Goal: Task Accomplishment & Management: Manage account settings

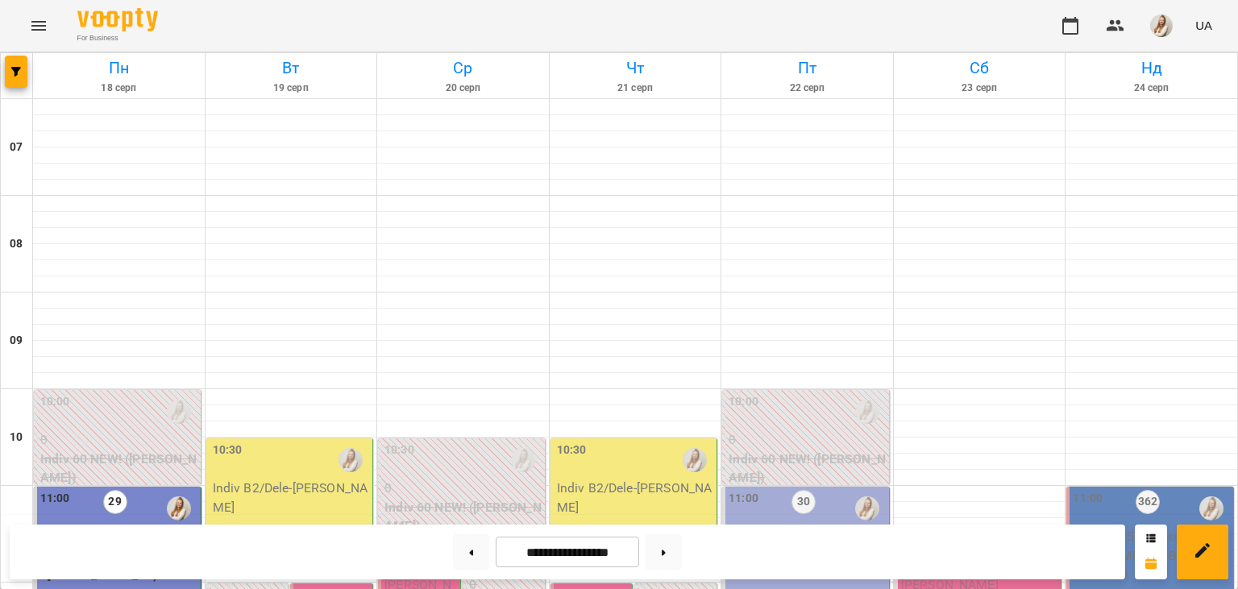
scroll to position [556, 0]
click at [1166, 32] on img "button" at bounding box center [1161, 26] width 23 height 23
click at [61, 276] on div at bounding box center [619, 294] width 1238 height 589
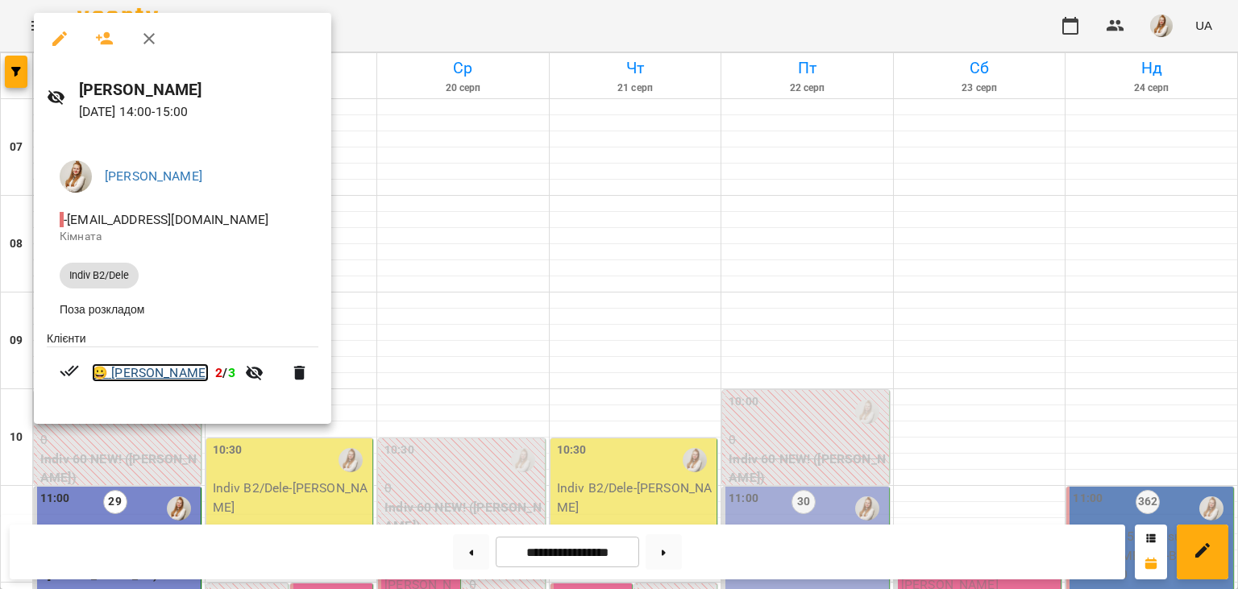
click at [146, 376] on link "😀 [PERSON_NAME]" at bounding box center [150, 373] width 117 height 19
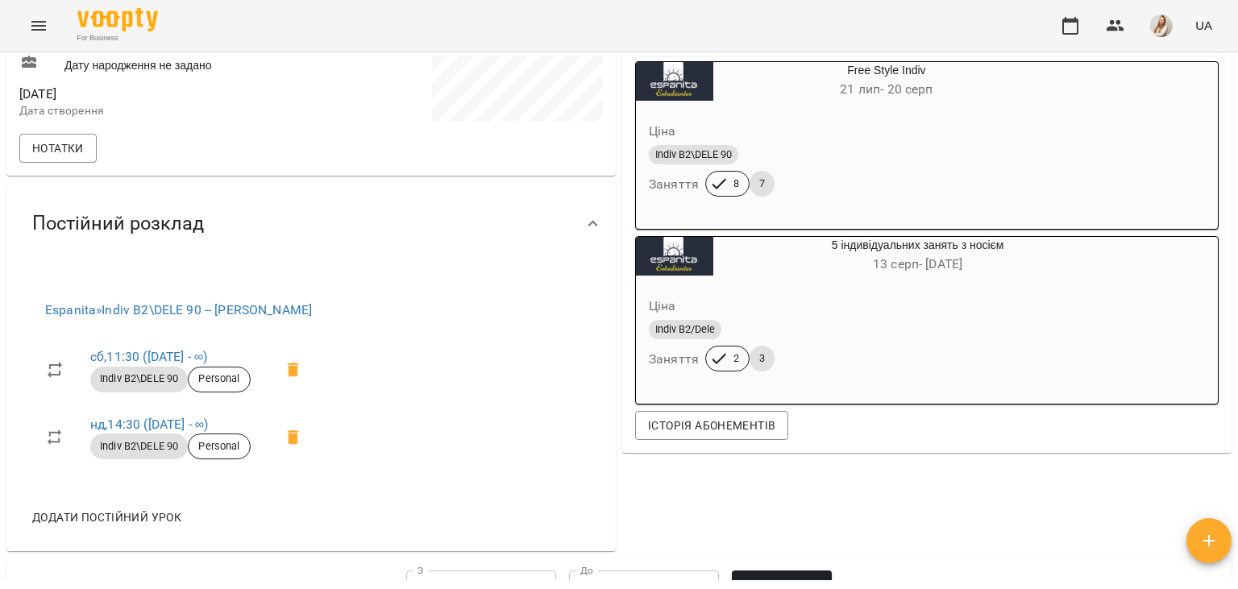
scroll to position [378, 0]
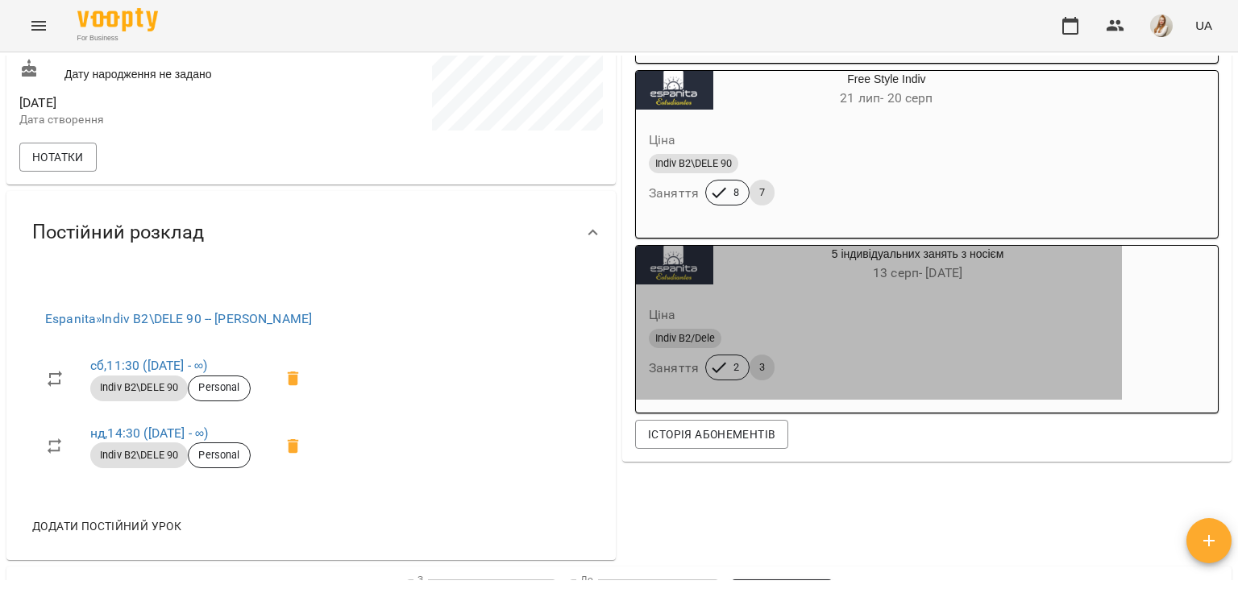
click at [694, 344] on span "Indiv B2/Dele" at bounding box center [685, 338] width 73 height 15
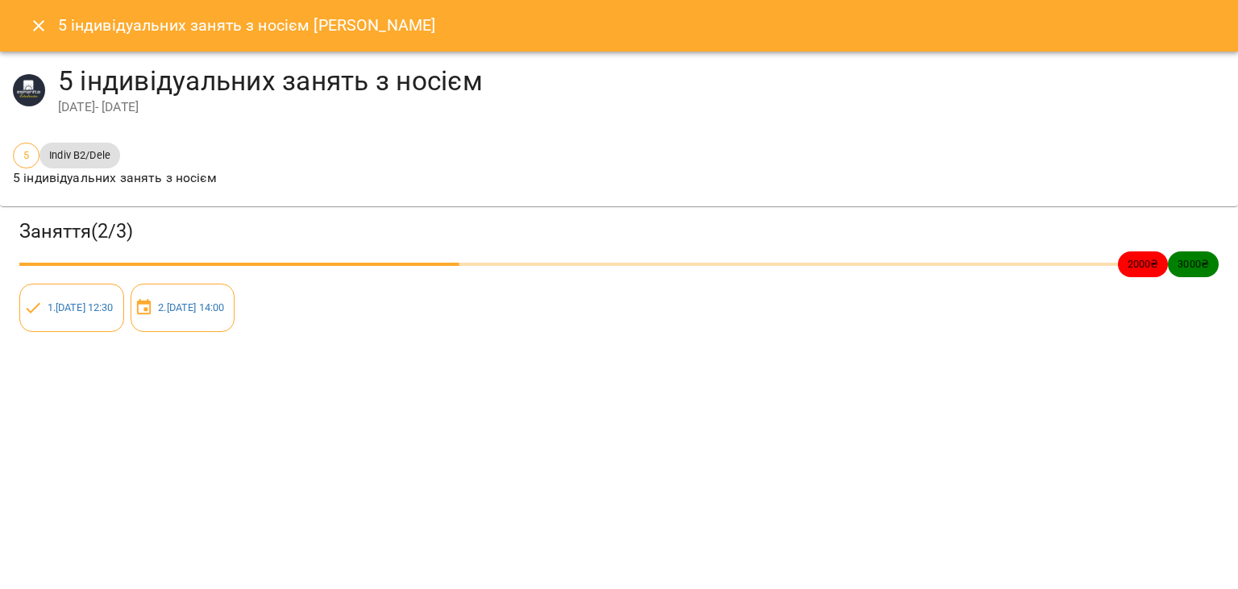
scroll to position [813, 0]
click at [38, 39] on button "Close" at bounding box center [38, 25] width 39 height 39
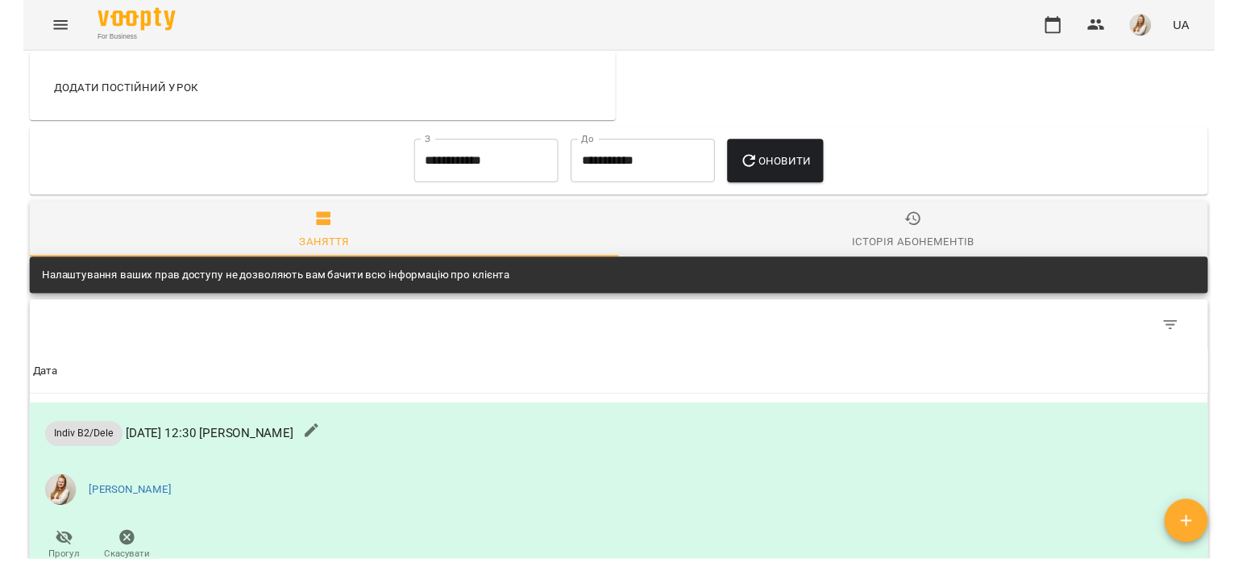
scroll to position [389, 0]
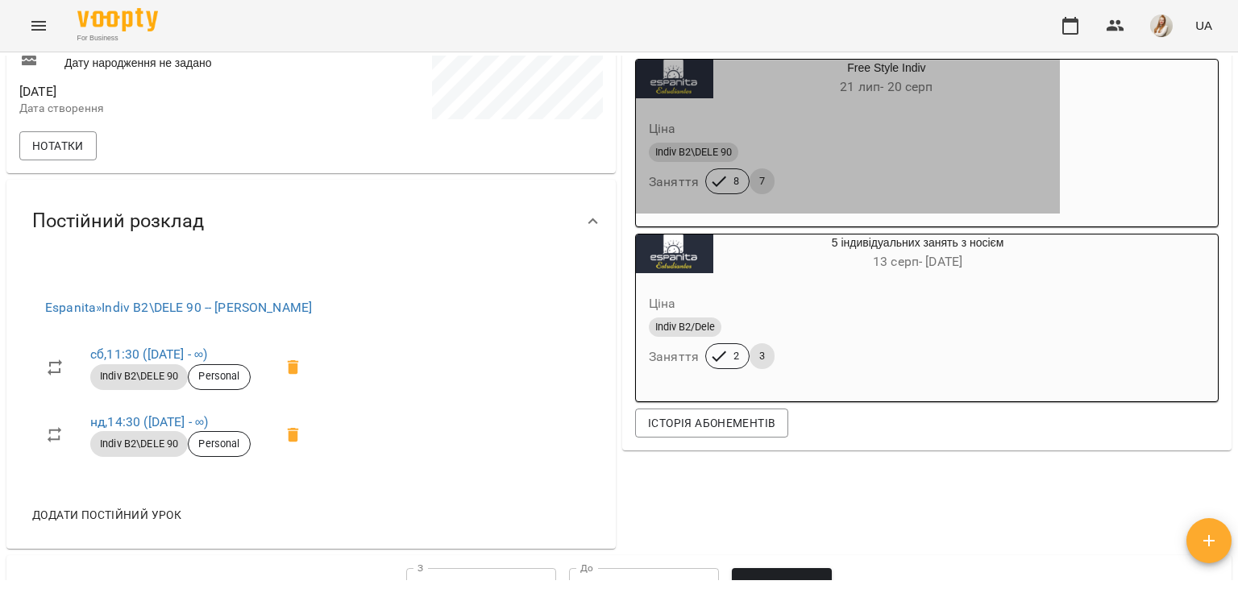
click at [805, 205] on div "Ціна Indiv B2\DELE 90 Заняття 8 7" at bounding box center [848, 160] width 424 height 110
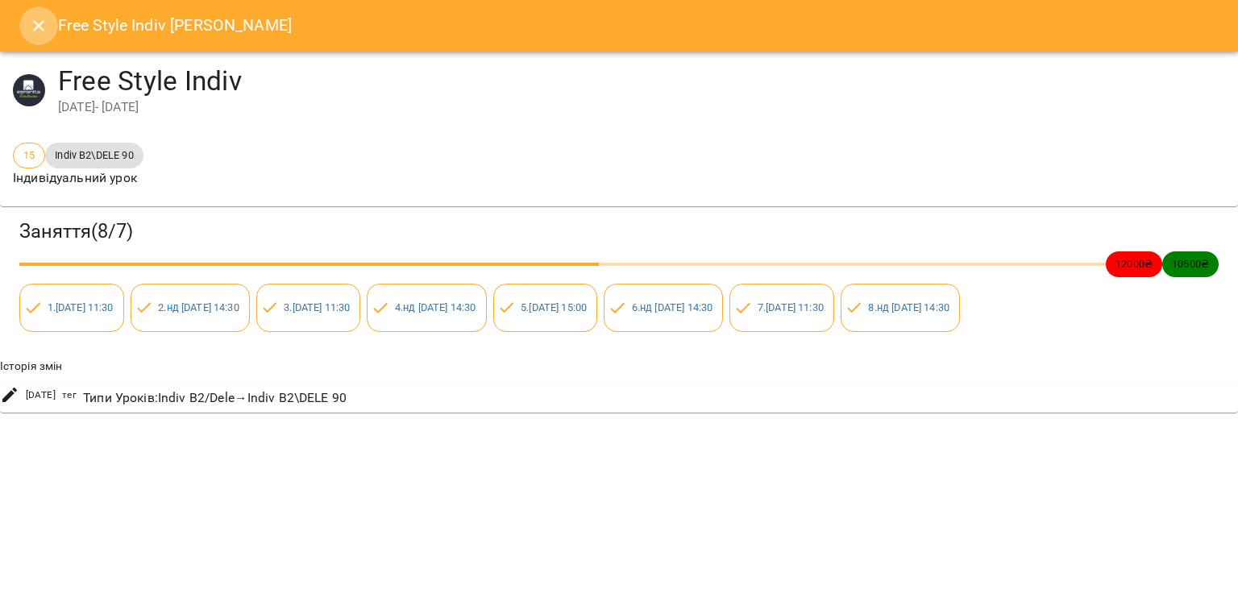
click at [35, 15] on button "Close" at bounding box center [38, 25] width 39 height 39
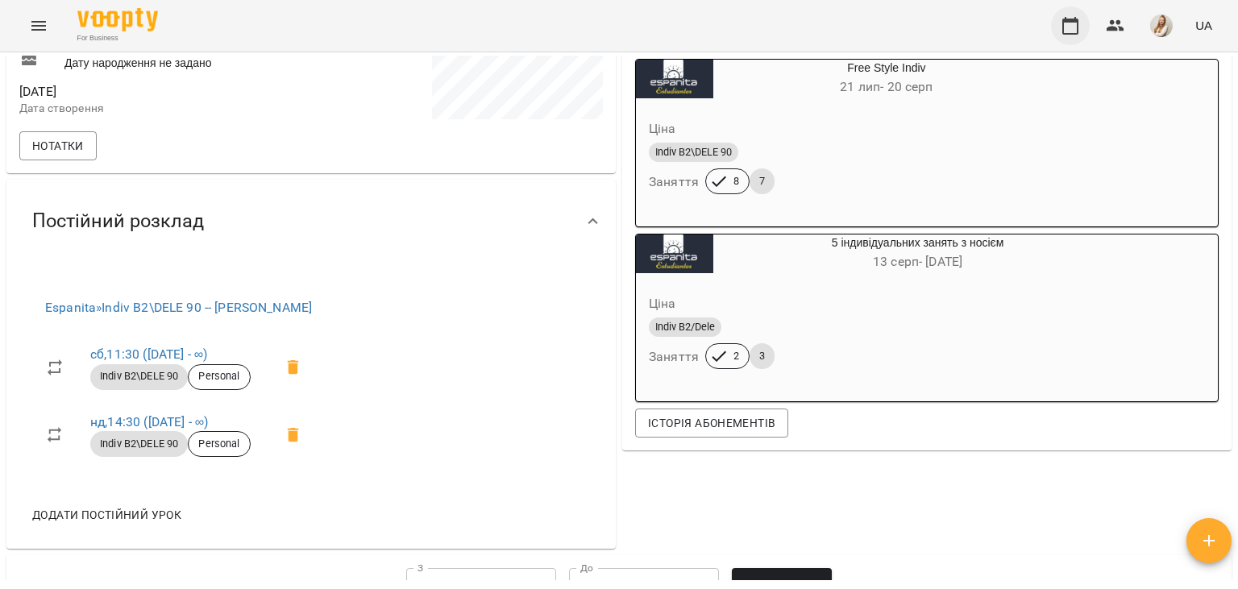
click at [1079, 24] on icon "button" at bounding box center [1070, 26] width 16 height 18
